Goal: Navigation & Orientation: Find specific page/section

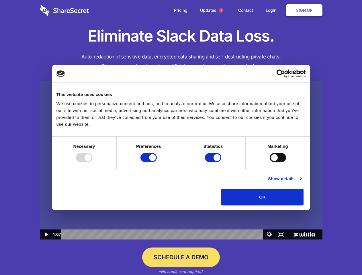
click at [181, 138] on img at bounding box center [181, 160] width 282 height 159
click at [92, 162] on div at bounding box center [84, 157] width 16 height 9
click at [157, 162] on input "Preferences" at bounding box center [148, 157] width 16 height 9
checkbox input "false"
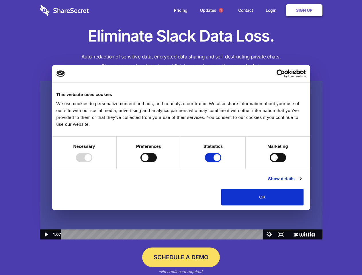
click at [214, 162] on input "Statistics" at bounding box center [213, 157] width 16 height 9
checkbox input "false"
click at [270, 162] on input "Marketing" at bounding box center [278, 157] width 16 height 9
checkbox input "true"
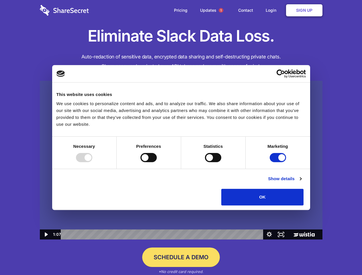
click at [301, 182] on link "Show details" at bounding box center [284, 178] width 33 height 7
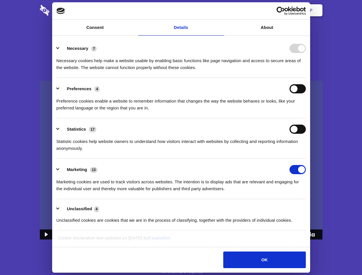
click at [306, 78] on li "Necessary 7 Necessary cookies help make a website usable by enabling basic func…" at bounding box center [180, 58] width 249 height 40
click at [221, 10] on span "1" at bounding box center [221, 10] width 5 height 5
